Goal: Task Accomplishment & Management: Manage account settings

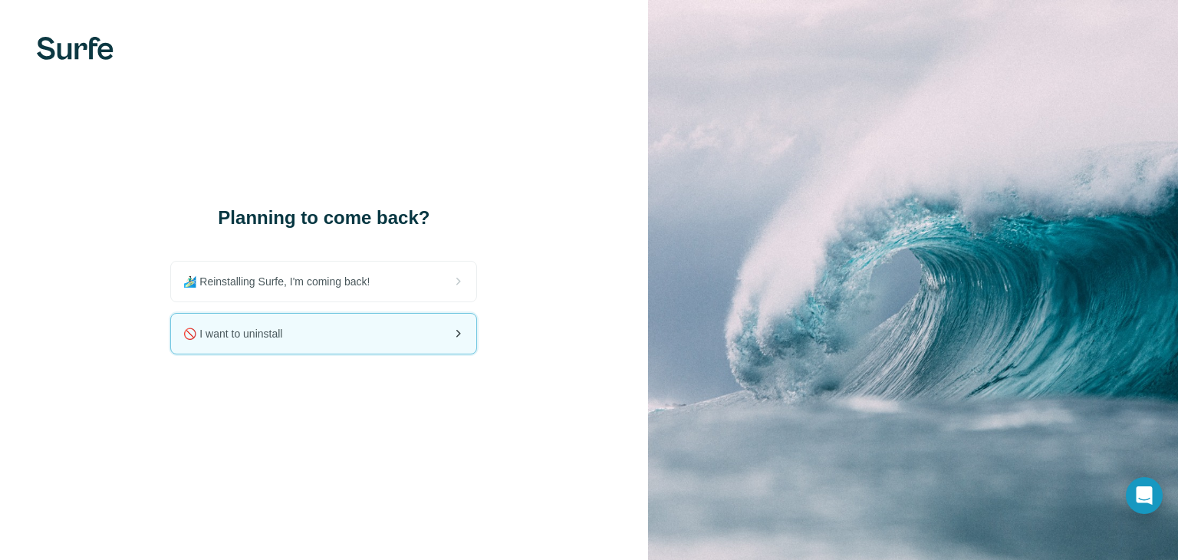
click at [322, 329] on div "🚫 I want to uninstall" at bounding box center [323, 334] width 305 height 40
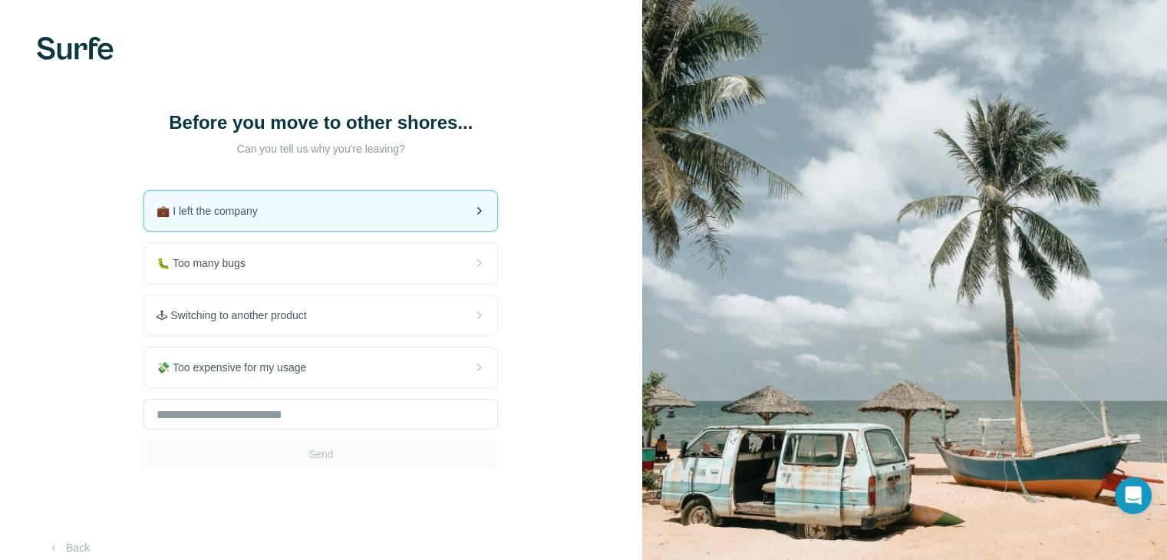
click at [292, 229] on div "💼 I left the company" at bounding box center [320, 211] width 353 height 40
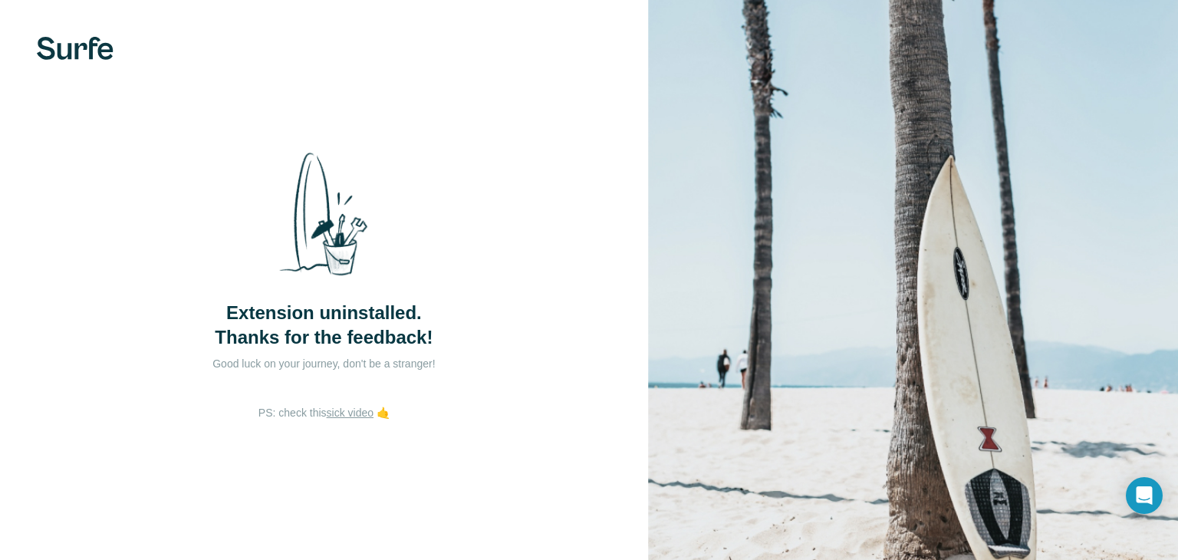
click at [461, 157] on div "Extension uninstalled. Thanks for the feedback!" at bounding box center [323, 245] width 307 height 210
click at [1151, 508] on div "Open Intercom Messenger" at bounding box center [1144, 496] width 41 height 41
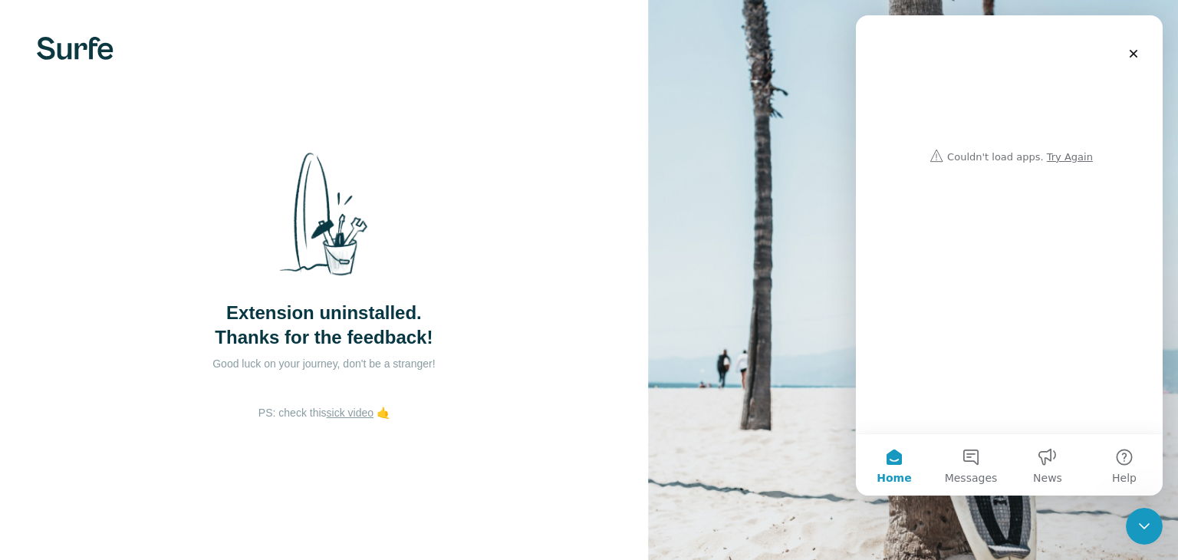
click at [685, 355] on img at bounding box center [913, 280] width 530 height 560
